Goal: Task Accomplishment & Management: Manage account settings

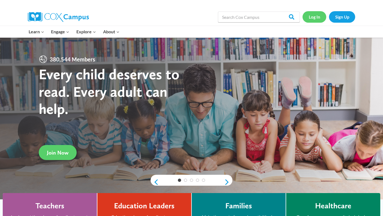
click at [313, 16] on link "Log In" at bounding box center [315, 16] width 24 height 11
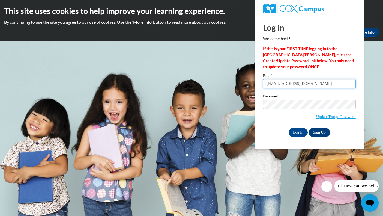
type input "jjulian@gracesystem.org"
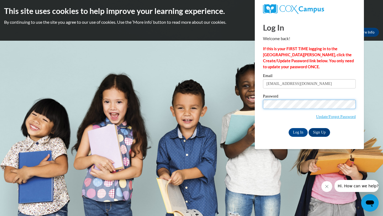
click at [298, 131] on input "Log In" at bounding box center [298, 132] width 19 height 9
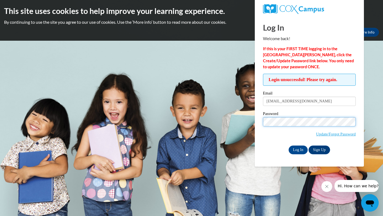
click at [298, 149] on input "Log In" at bounding box center [298, 150] width 19 height 9
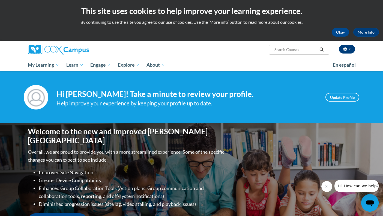
click at [349, 49] on button "button" at bounding box center [347, 49] width 16 height 9
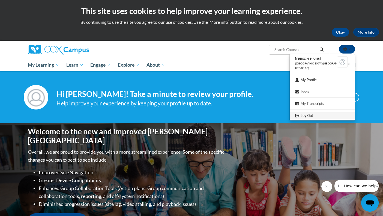
click at [315, 114] on link "Log Out" at bounding box center [322, 115] width 65 height 7
